Goal: Task Accomplishment & Management: Manage account settings

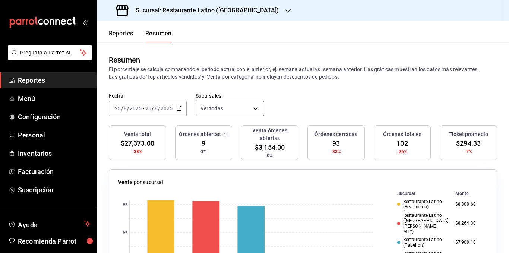
click at [242, 109] on body "Pregunta a Parrot AI Reportes Menú Configuración Personal Inventarios Facturaci…" at bounding box center [254, 126] width 509 height 253
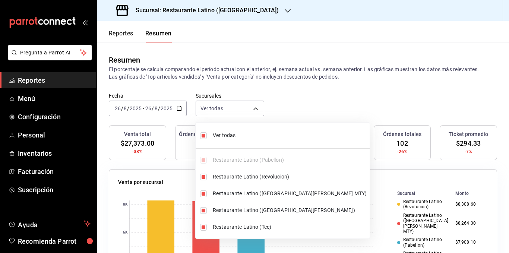
click at [232, 138] on span "Ver todas" at bounding box center [290, 136] width 154 height 8
type input "[object Object]"
checkbox input "false"
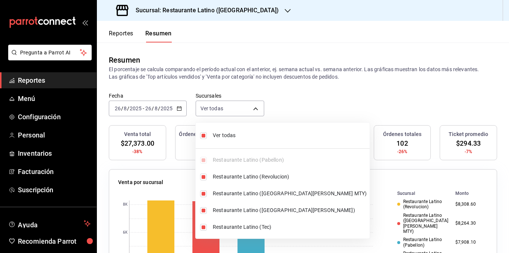
checkbox input "false"
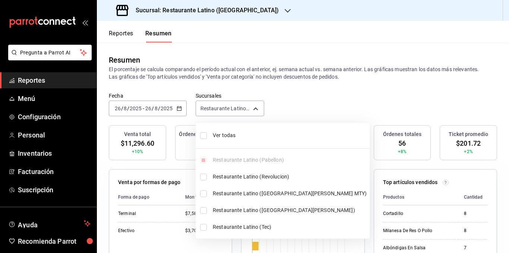
click at [232, 137] on span "Ver todas" at bounding box center [290, 136] width 154 height 8
type input "[object Object],[object Object],[object Object],[object Object],[object Object]"
checkbox input "true"
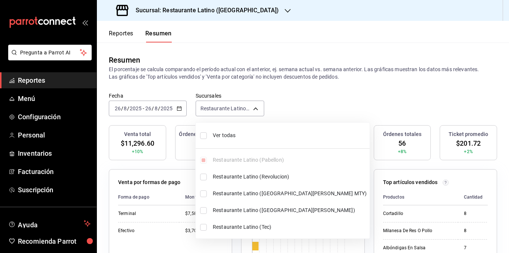
checkbox input "true"
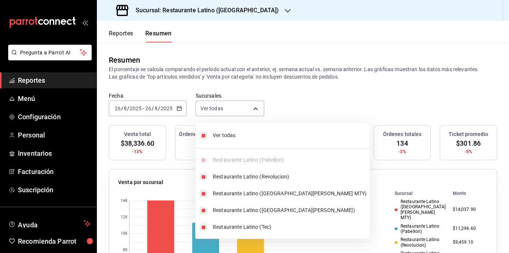
click at [227, 72] on div at bounding box center [254, 126] width 509 height 253
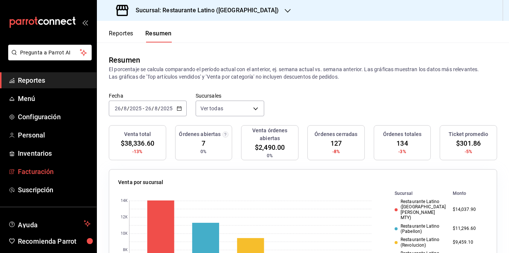
click at [51, 168] on span "Facturación" at bounding box center [54, 172] width 73 height 10
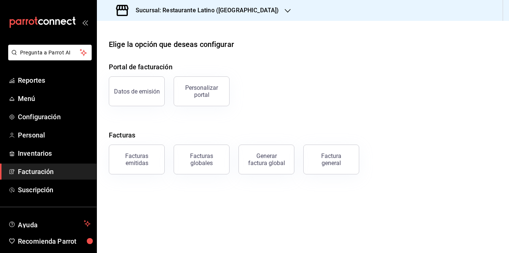
click at [137, 114] on div "Portal de facturación Datos de emisión Personalizar portal Facturas Facturas em…" at bounding box center [303, 118] width 388 height 113
click at [146, 163] on div "Facturas emitidas" at bounding box center [137, 159] width 46 height 14
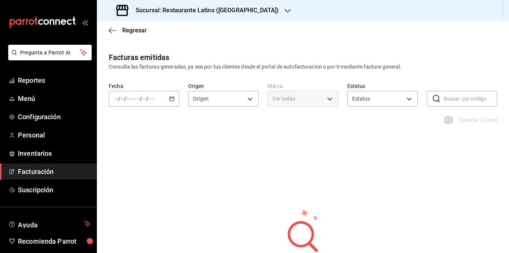
type input "ORDER_INVOICE,GENERAL_INVOICE"
type input "ACTIVE,PENDING_CANCELLATION,CANCELLED,PRE_CANCELLED"
type input "d9c469dc-f08c-46b7-a74b-538dd27fde2f"
click at [229, 12] on h3 "Sucursal: Restaurante Latino ([GEOGRAPHIC_DATA])" at bounding box center [204, 10] width 149 height 9
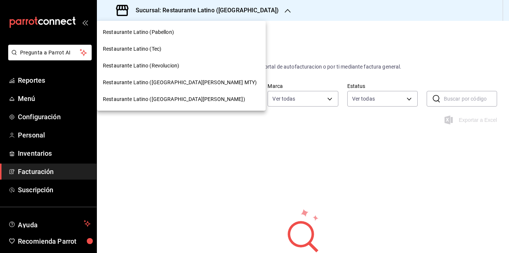
click at [182, 85] on span "Restaurante Latino ([GEOGRAPHIC_DATA][PERSON_NAME] MTY)" at bounding box center [180, 83] width 154 height 8
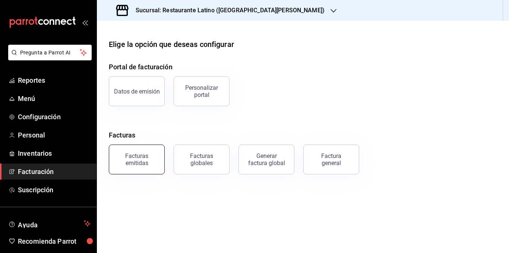
click at [146, 161] on div "Facturas emitidas" at bounding box center [137, 159] width 46 height 14
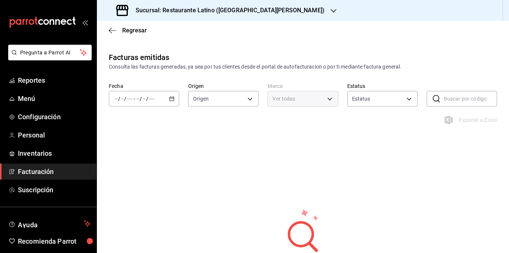
type input "ORDER_INVOICE,GENERAL_INVOICE"
type input "ACTIVE,PENDING_CANCELLATION,CANCELLED,PRE_CANCELLED"
type input "d9887721-df1d-47bb-82d9-6ac72a711b44"
click at [171, 101] on \(Stroke\) "button" at bounding box center [172, 99] width 4 height 4
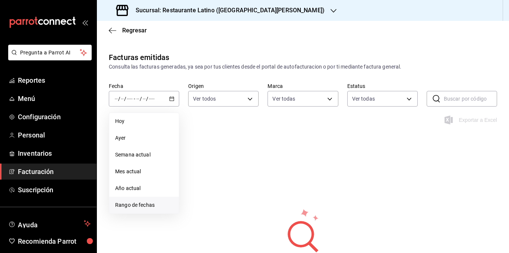
click at [141, 206] on span "Rango de fechas" at bounding box center [144, 205] width 58 height 8
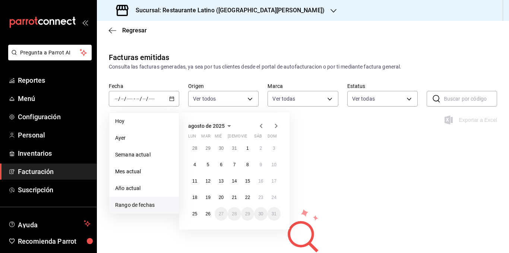
click at [261, 125] on icon "button" at bounding box center [261, 126] width 3 height 4
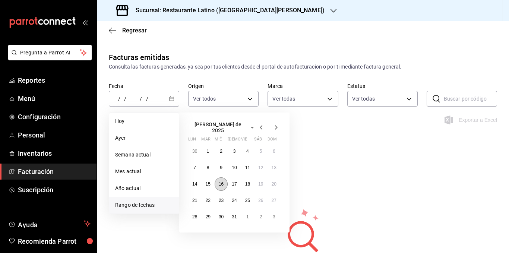
click at [223, 182] on abbr "16" at bounding box center [221, 184] width 5 height 5
click at [252, 181] on button "18" at bounding box center [247, 183] width 13 height 13
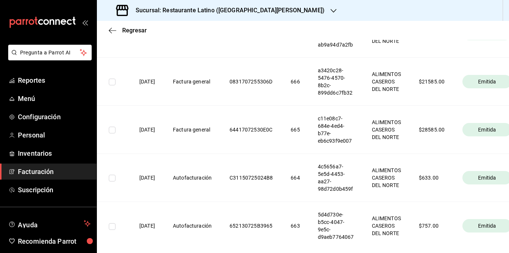
drag, startPoint x: 243, startPoint y: 162, endPoint x: 124, endPoint y: 179, distance: 120.1
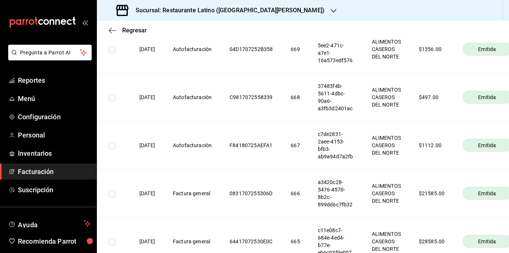
scroll to position [186, 0]
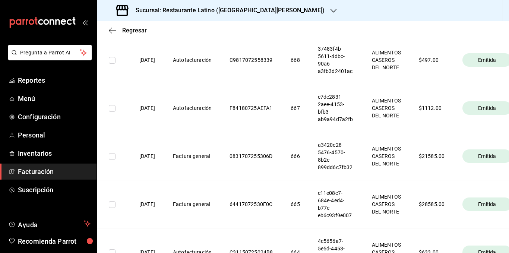
click at [403, 204] on th "ALIMENTOS CASEROS DEL NORTE" at bounding box center [386, 204] width 47 height 48
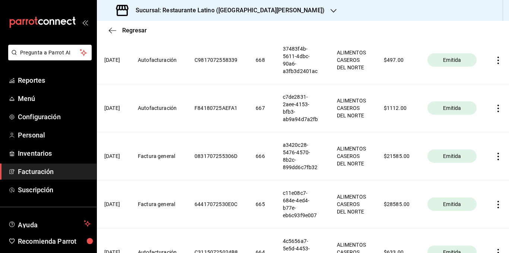
scroll to position [0, 56]
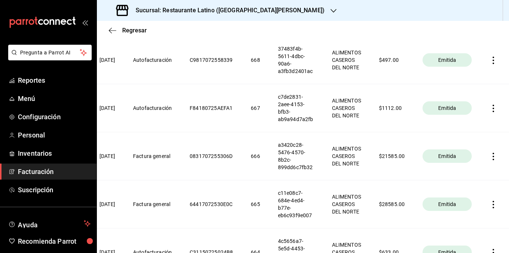
drag, startPoint x: 332, startPoint y: 229, endPoint x: 428, endPoint y: 214, distance: 97.0
click at [490, 155] on icon "button" at bounding box center [493, 156] width 7 height 7
click at [379, 188] on div at bounding box center [254, 126] width 509 height 253
click at [435, 159] on span "Emitida" at bounding box center [447, 155] width 24 height 7
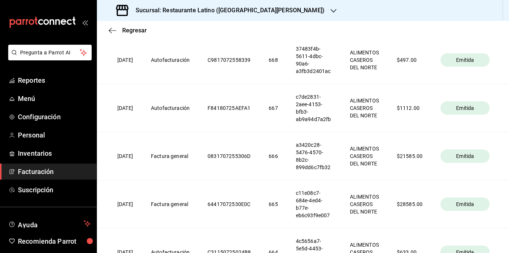
scroll to position [0, 0]
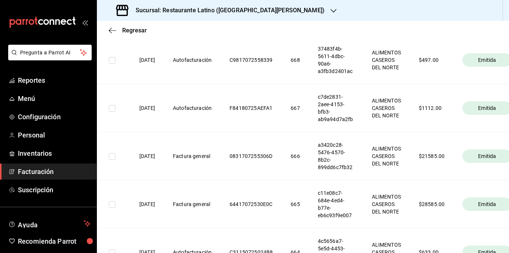
drag, startPoint x: 259, startPoint y: 173, endPoint x: 143, endPoint y: 187, distance: 117.2
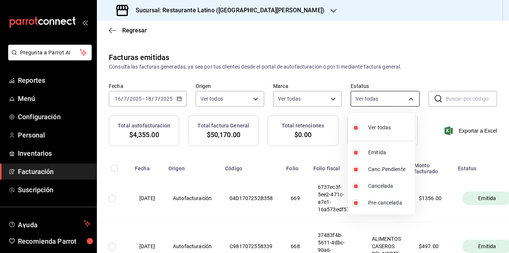
click at [407, 100] on body "Pregunta a Parrot AI Reportes Menú Configuración Personal Inventarios Facturaci…" at bounding box center [254, 126] width 509 height 253
click at [407, 100] on div at bounding box center [254, 126] width 509 height 253
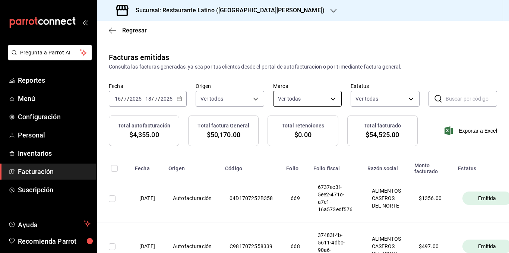
click at [333, 98] on body "Pregunta a Parrot AI Reportes Menú Configuración Personal Inventarios Facturaci…" at bounding box center [254, 126] width 509 height 253
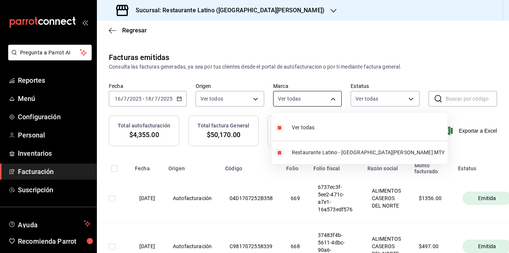
click at [333, 99] on div at bounding box center [254, 126] width 509 height 253
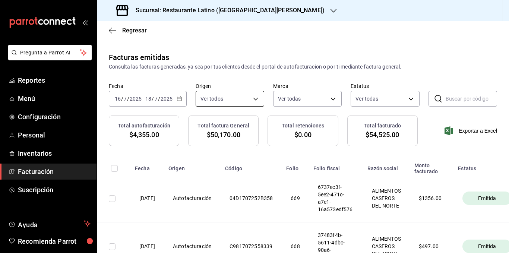
click at [254, 101] on body "Pregunta a Parrot AI Reportes Menú Configuración Personal Inventarios Facturaci…" at bounding box center [254, 126] width 509 height 253
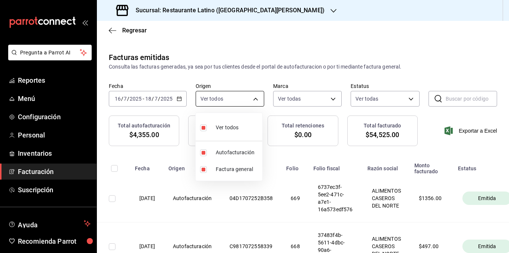
click at [254, 101] on div at bounding box center [254, 126] width 509 height 253
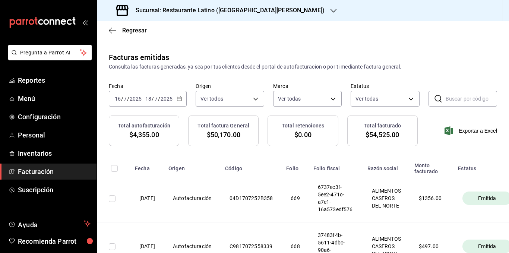
click at [154, 67] on div "Consulta las facturas generadas, ya sea por tus clientes desde el portal de aut…" at bounding box center [303, 67] width 388 height 8
click at [40, 96] on span "Menú" at bounding box center [54, 99] width 73 height 10
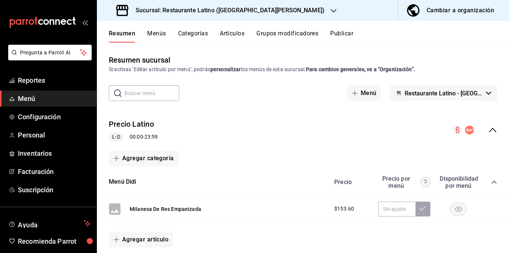
click at [162, 33] on button "Menús" at bounding box center [156, 36] width 19 height 13
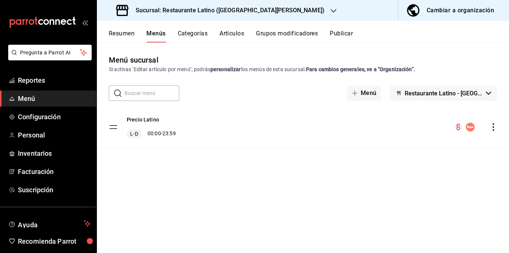
click at [494, 126] on icon "actions" at bounding box center [493, 126] width 7 height 7
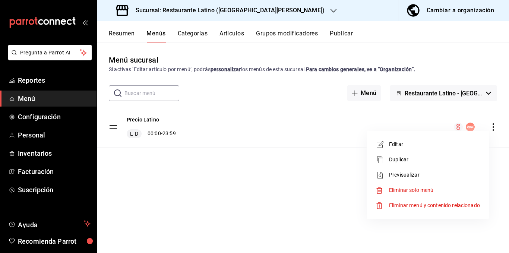
click at [227, 12] on div at bounding box center [254, 126] width 509 height 253
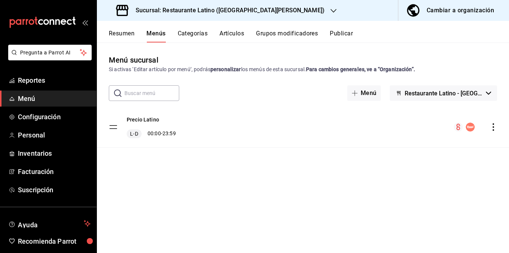
click at [237, 12] on h3 "Sucursal: Restaurante Latino ([GEOGRAPHIC_DATA][PERSON_NAME])" at bounding box center [227, 10] width 195 height 9
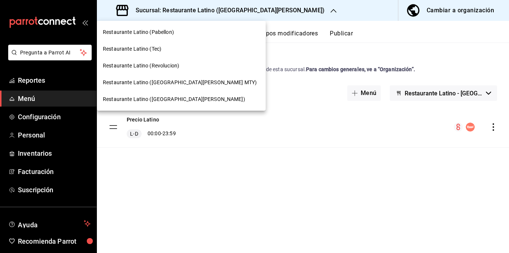
click at [182, 69] on div "Restaurante Latino (Revolucion)" at bounding box center [181, 66] width 157 height 8
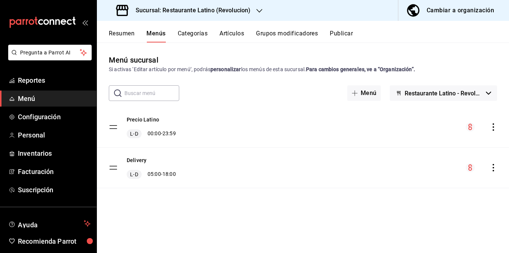
click at [230, 10] on h3 "Sucursal: Restaurante Latino (Revolucion)" at bounding box center [190, 10] width 121 height 9
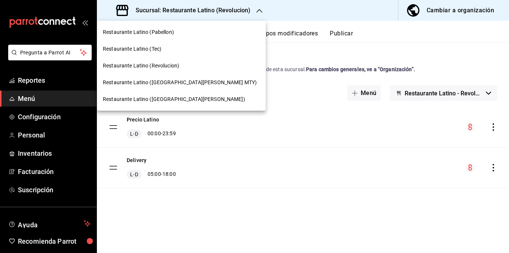
click at [177, 81] on span "Restaurante Latino ([GEOGRAPHIC_DATA][PERSON_NAME] MTY)" at bounding box center [180, 83] width 154 height 8
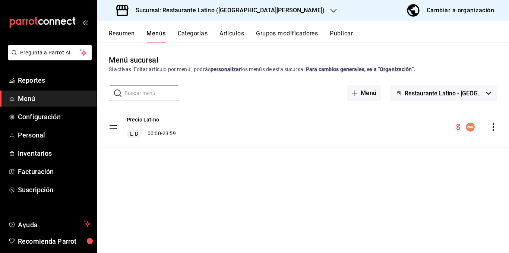
click at [459, 126] on icon "menu-maker-table" at bounding box center [458, 125] width 1 height 1
click at [473, 126] on circle "menu-maker-table" at bounding box center [470, 127] width 9 height 9
click at [493, 126] on icon "actions" at bounding box center [493, 126] width 7 height 7
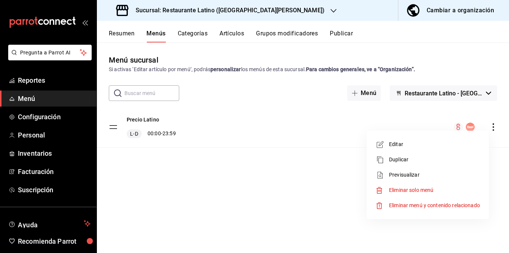
click at [398, 147] on span "Editar" at bounding box center [434, 145] width 91 height 8
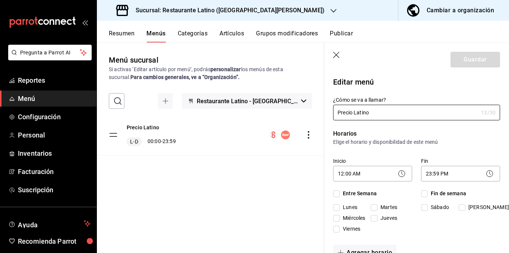
checkbox input "true"
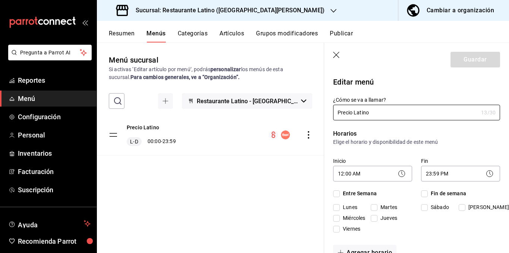
checkbox input "true"
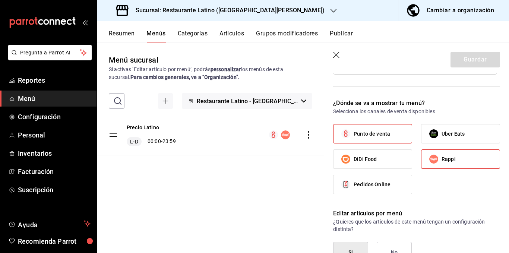
scroll to position [597, 0]
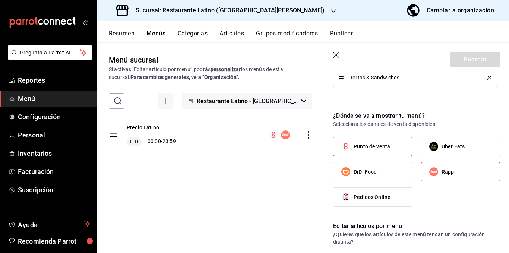
click at [447, 169] on span "Rappi" at bounding box center [449, 172] width 14 height 8
click at [442, 169] on input "Rappi" at bounding box center [434, 172] width 16 height 16
checkbox input "false"
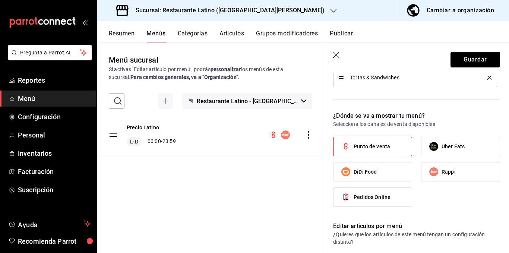
click at [456, 60] on button "Guardar" at bounding box center [476, 60] width 50 height 16
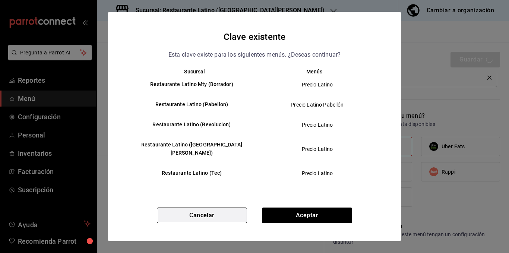
click at [208, 213] on button "Cancelar" at bounding box center [202, 216] width 90 height 16
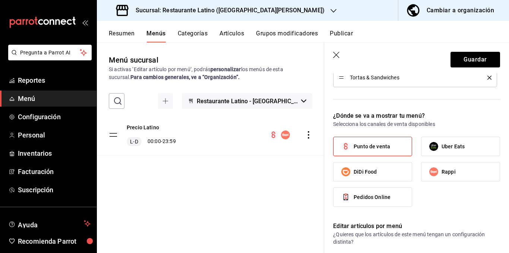
click at [336, 55] on icon "button" at bounding box center [336, 55] width 7 height 7
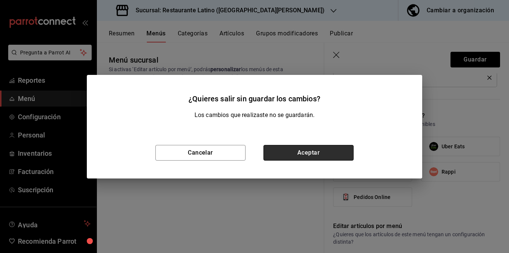
click at [301, 149] on button "Aceptar" at bounding box center [309, 153] width 90 height 16
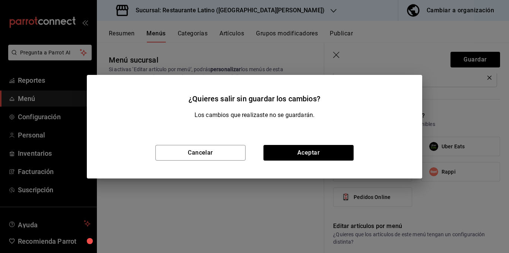
checkbox input "false"
type input "1756243988489"
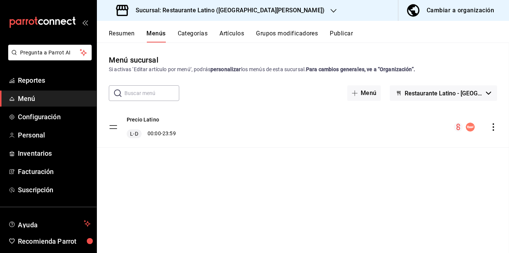
checkbox input "false"
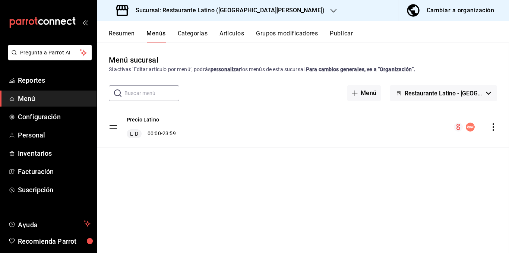
checkbox input "false"
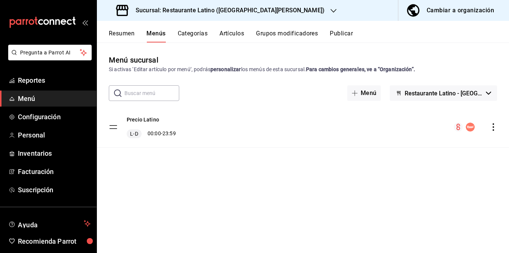
click at [346, 33] on button "Publicar" at bounding box center [341, 36] width 23 height 13
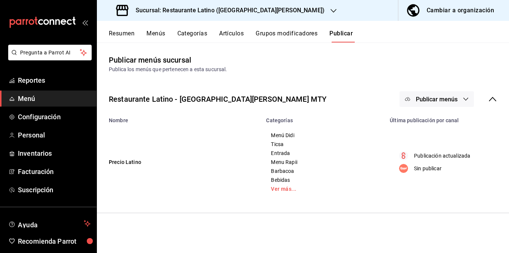
click at [280, 32] on button "Grupos modificadores" at bounding box center [287, 36] width 62 height 13
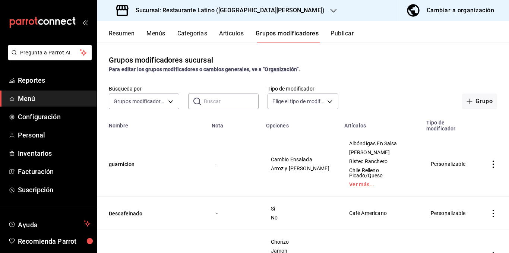
click at [239, 30] on button "Artículos" at bounding box center [231, 36] width 25 height 13
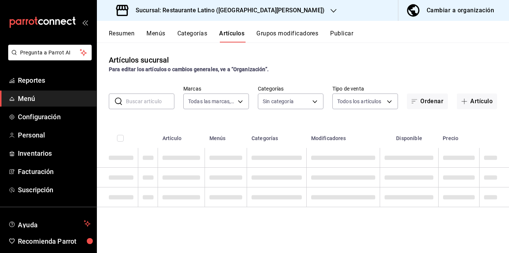
type input "d9887721-df1d-47bb-82d9-6ac72a711b44"
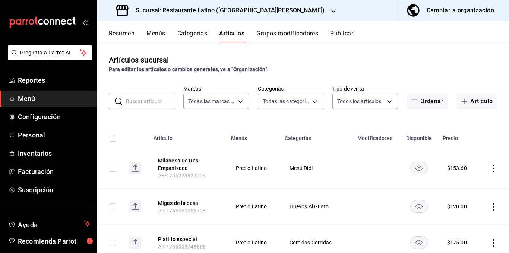
type input "854e7d08-3c33-44e5-86c9-8e41dd0bad72,21c8bb31-0f34-4a4b-ba7f-64de6e5c86bd,8025f…"
click at [207, 35] on button "Categorías" at bounding box center [192, 36] width 30 height 13
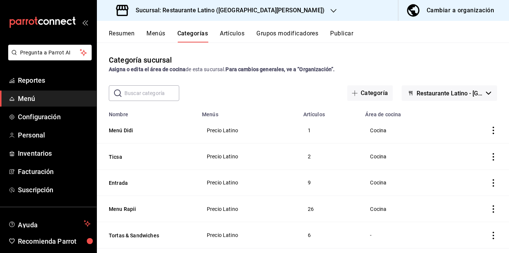
click at [490, 129] on icon "actions" at bounding box center [493, 130] width 7 height 7
click at [465, 148] on span "Editar" at bounding box center [465, 148] width 19 height 8
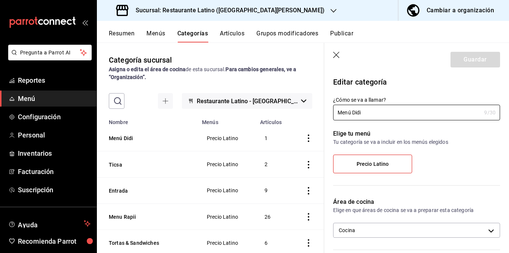
click at [339, 56] on icon "button" at bounding box center [336, 55] width 7 height 7
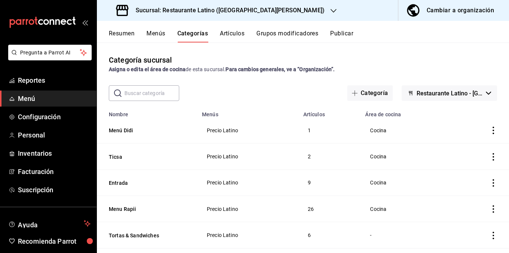
click at [158, 32] on button "Menús" at bounding box center [156, 36] width 19 height 13
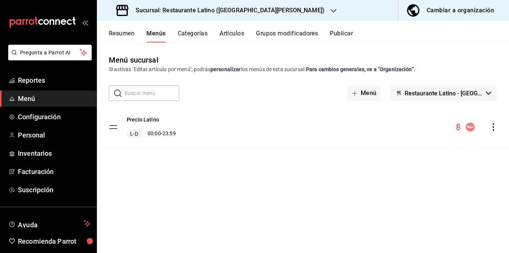
click at [242, 12] on h3 "Sucursal: Restaurante Latino ([GEOGRAPHIC_DATA][PERSON_NAME])" at bounding box center [227, 10] width 195 height 9
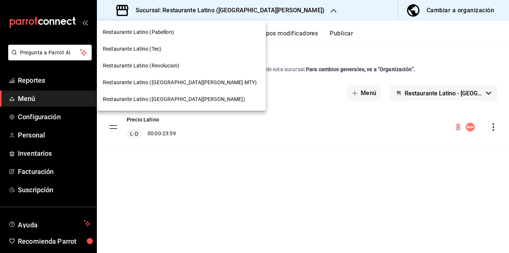
click at [180, 29] on div "Restaurante Latino (Pabellon)" at bounding box center [181, 32] width 157 height 8
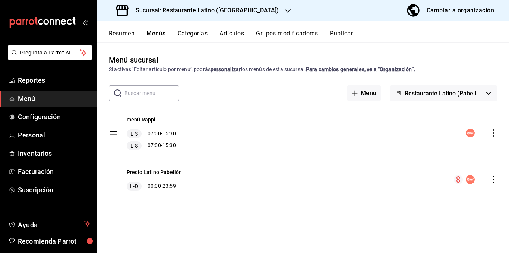
click at [492, 132] on icon "actions" at bounding box center [493, 132] width 7 height 7
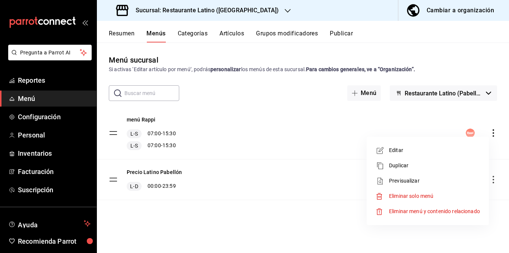
click at [397, 151] on span "Editar" at bounding box center [434, 151] width 91 height 8
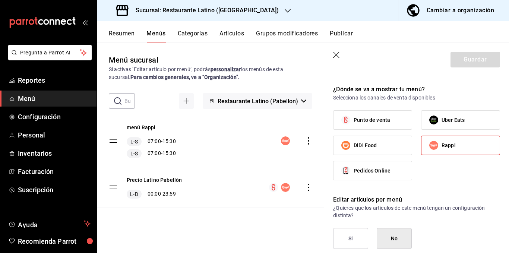
scroll to position [447, 0]
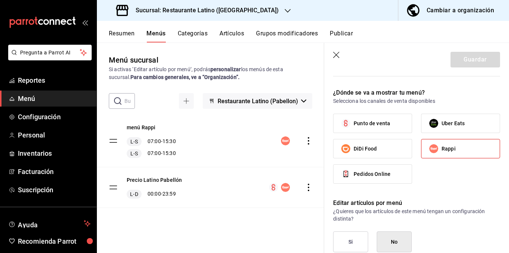
click at [337, 57] on icon "button" at bounding box center [336, 55] width 7 height 7
checkbox input "false"
type input "1756244061909"
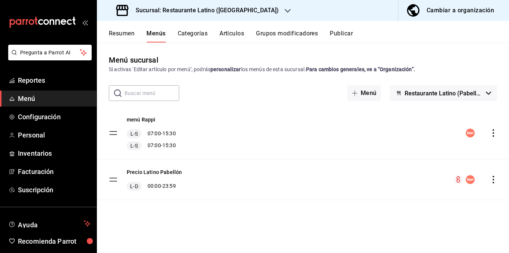
checkbox input "false"
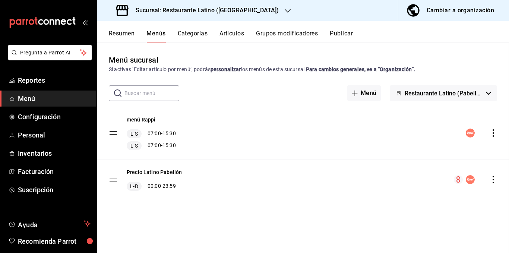
checkbox input "false"
click at [242, 13] on h3 "Sucursal: Restaurante Latino ([GEOGRAPHIC_DATA])" at bounding box center [204, 10] width 149 height 9
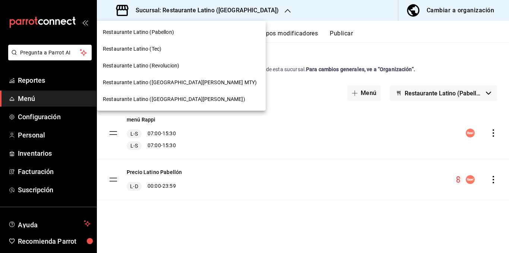
click at [176, 66] on span "Restaurante Latino (Revolucion)" at bounding box center [141, 66] width 76 height 8
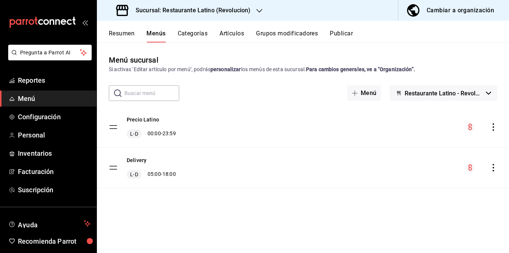
click at [230, 8] on h3 "Sucursal: Restaurante Latino (Revolucion)" at bounding box center [190, 10] width 121 height 9
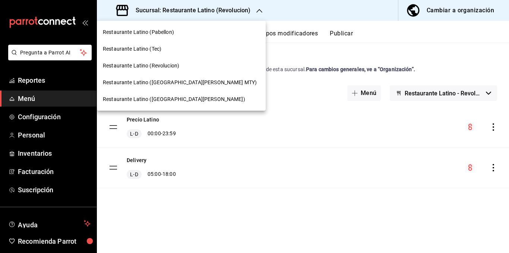
click at [182, 94] on div "Restaurante Latino ([GEOGRAPHIC_DATA][PERSON_NAME])" at bounding box center [181, 99] width 169 height 17
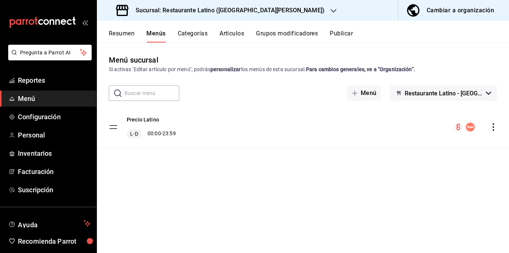
click at [207, 8] on h3 "Sucursal: Restaurante Latino ([GEOGRAPHIC_DATA][PERSON_NAME])" at bounding box center [227, 10] width 195 height 9
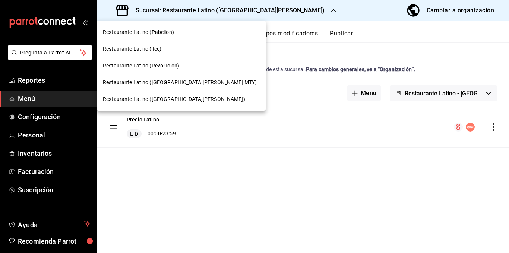
click at [179, 29] on div "Restaurante Latino (Pabellon)" at bounding box center [181, 32] width 157 height 8
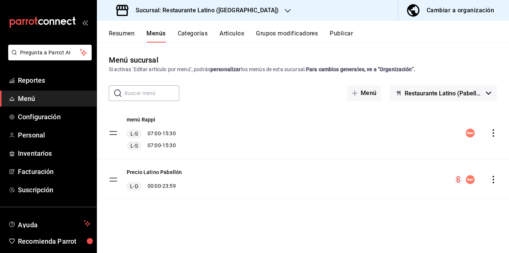
click at [201, 13] on h3 "Sucursal: Restaurante Latino ([GEOGRAPHIC_DATA])" at bounding box center [204, 10] width 149 height 9
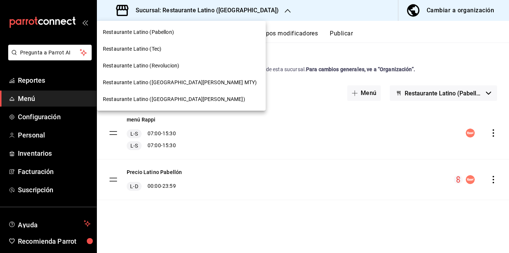
click at [181, 78] on div "Restaurante Latino ([GEOGRAPHIC_DATA][PERSON_NAME] MTY)" at bounding box center [181, 82] width 169 height 17
